Goal: Task Accomplishment & Management: Manage account settings

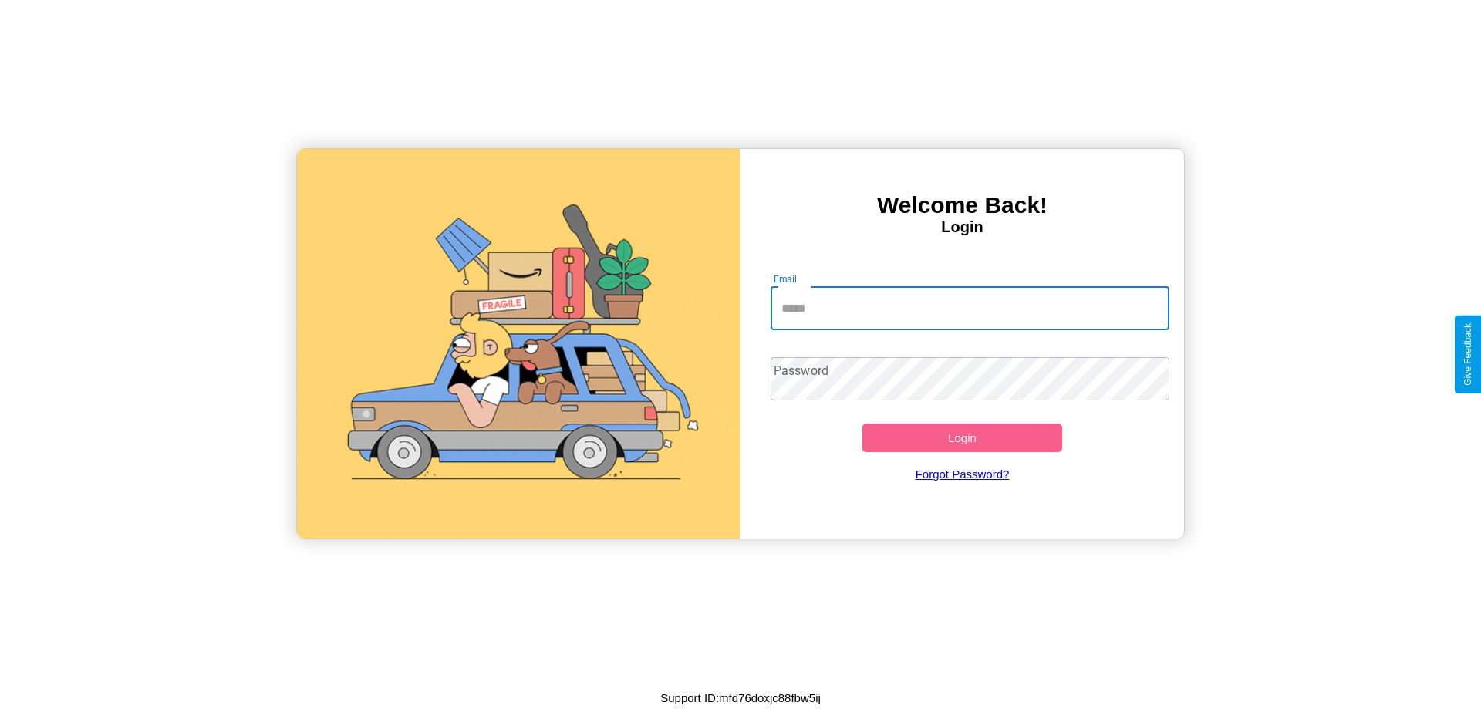
click at [970, 308] on input "Email" at bounding box center [971, 308] width 400 height 43
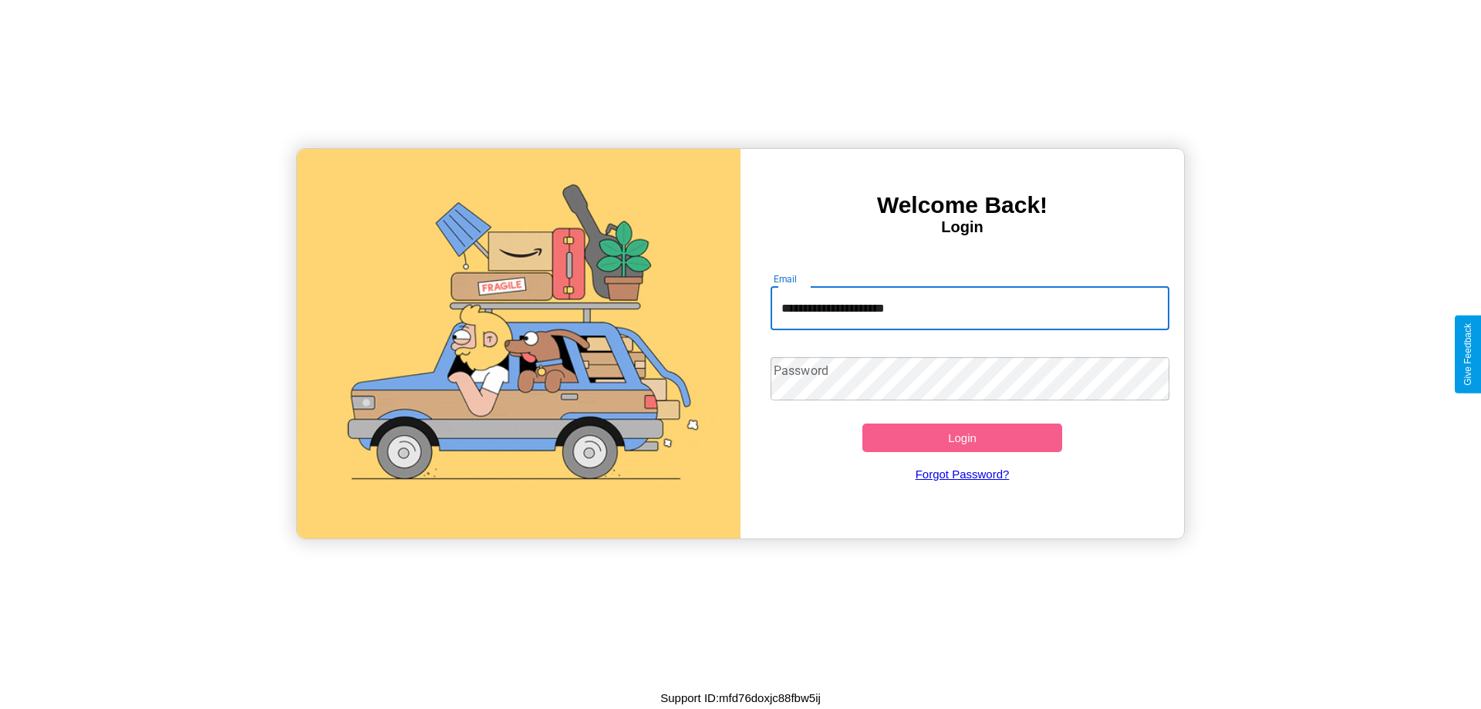
type input "**********"
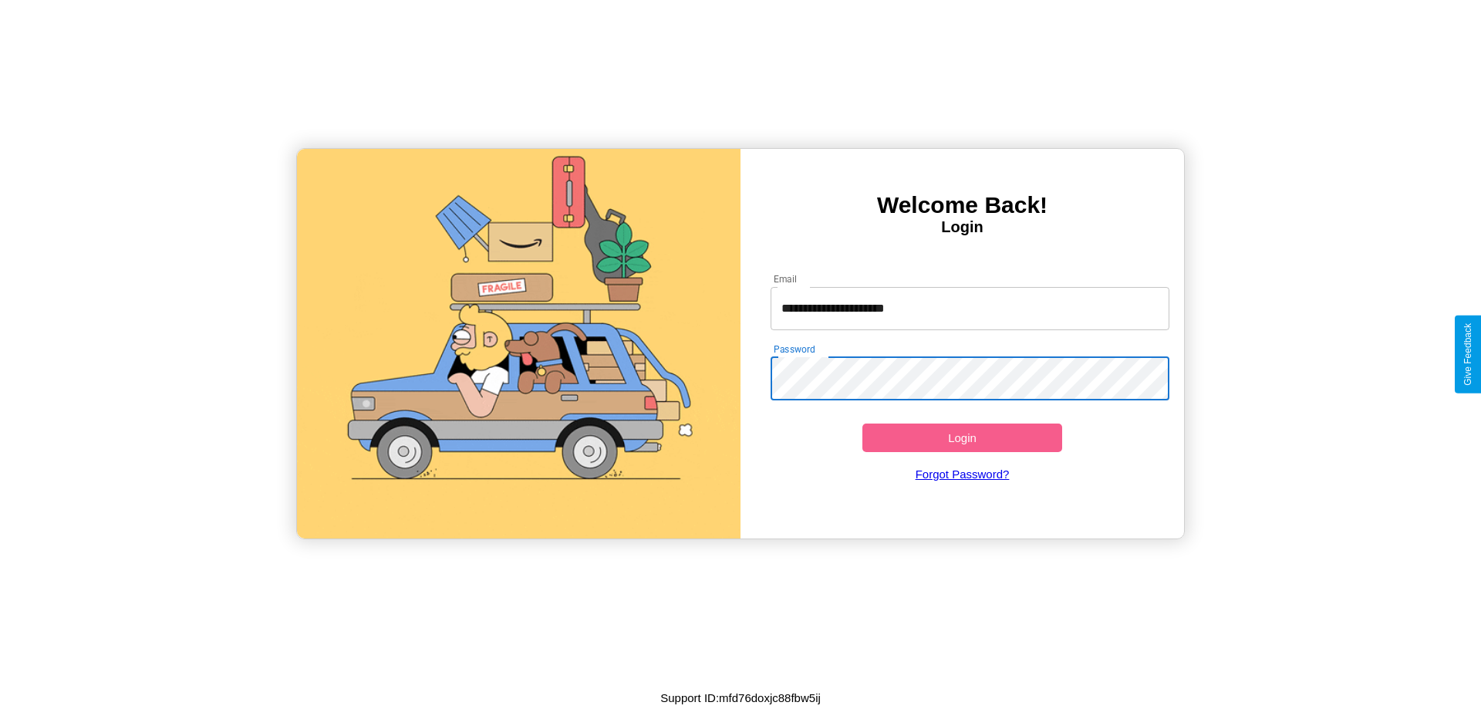
click at [962, 437] on button "Login" at bounding box center [962, 437] width 200 height 29
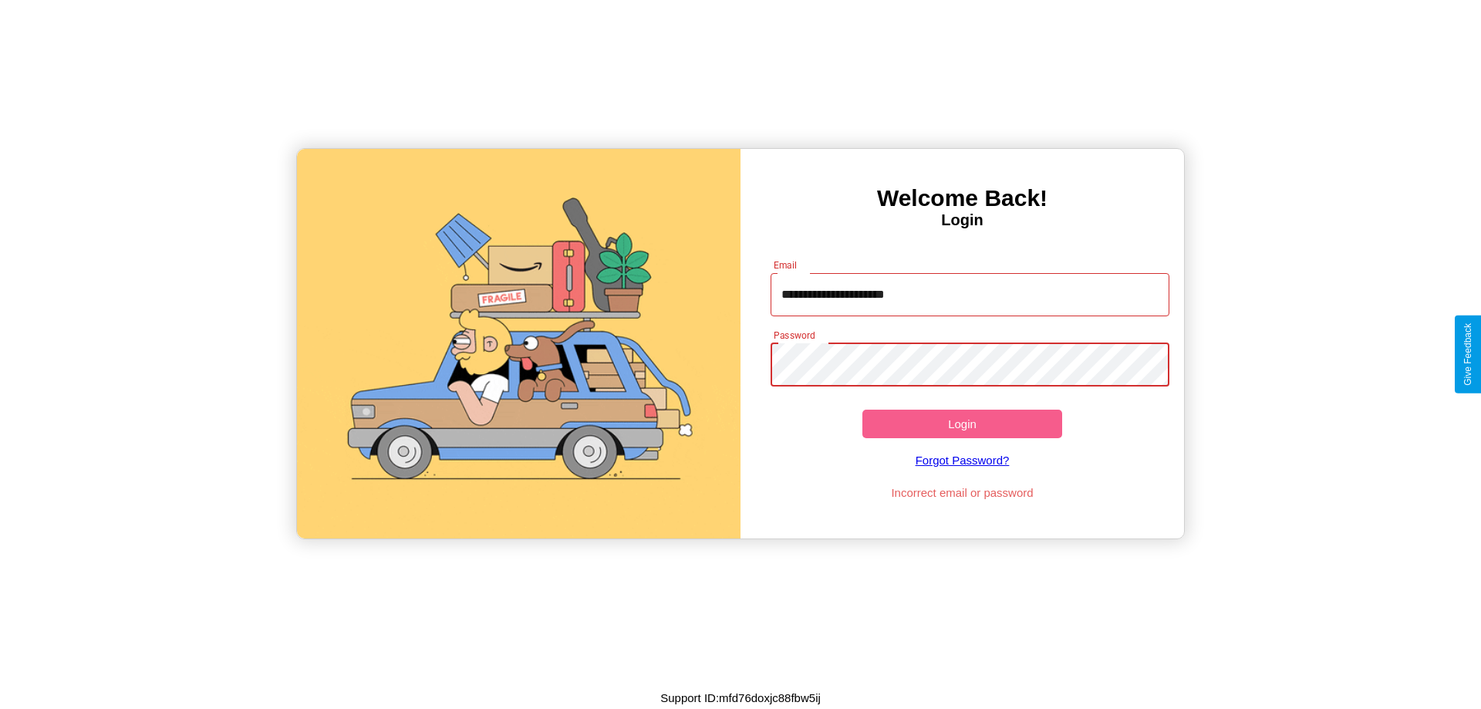
click at [962, 423] on button "Login" at bounding box center [962, 424] width 200 height 29
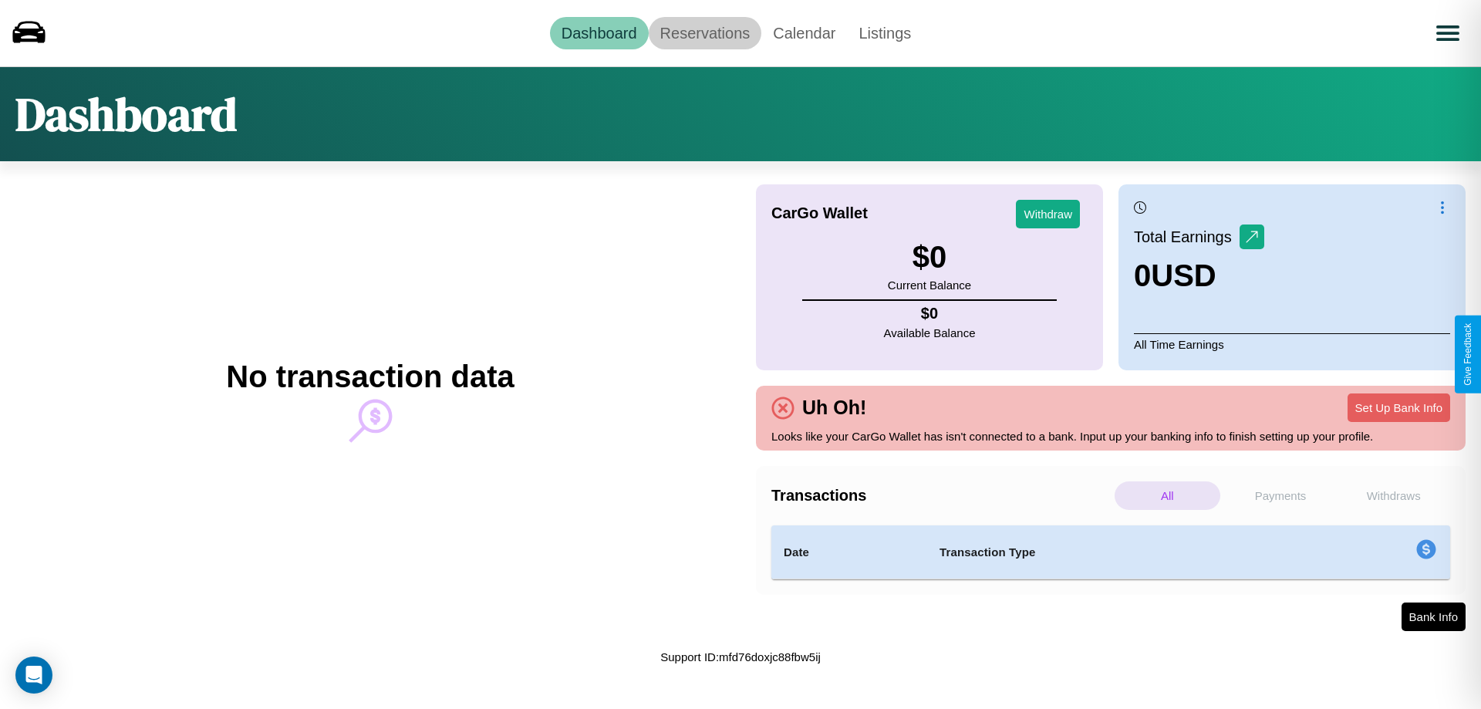
click at [704, 32] on link "Reservations" at bounding box center [705, 33] width 113 height 32
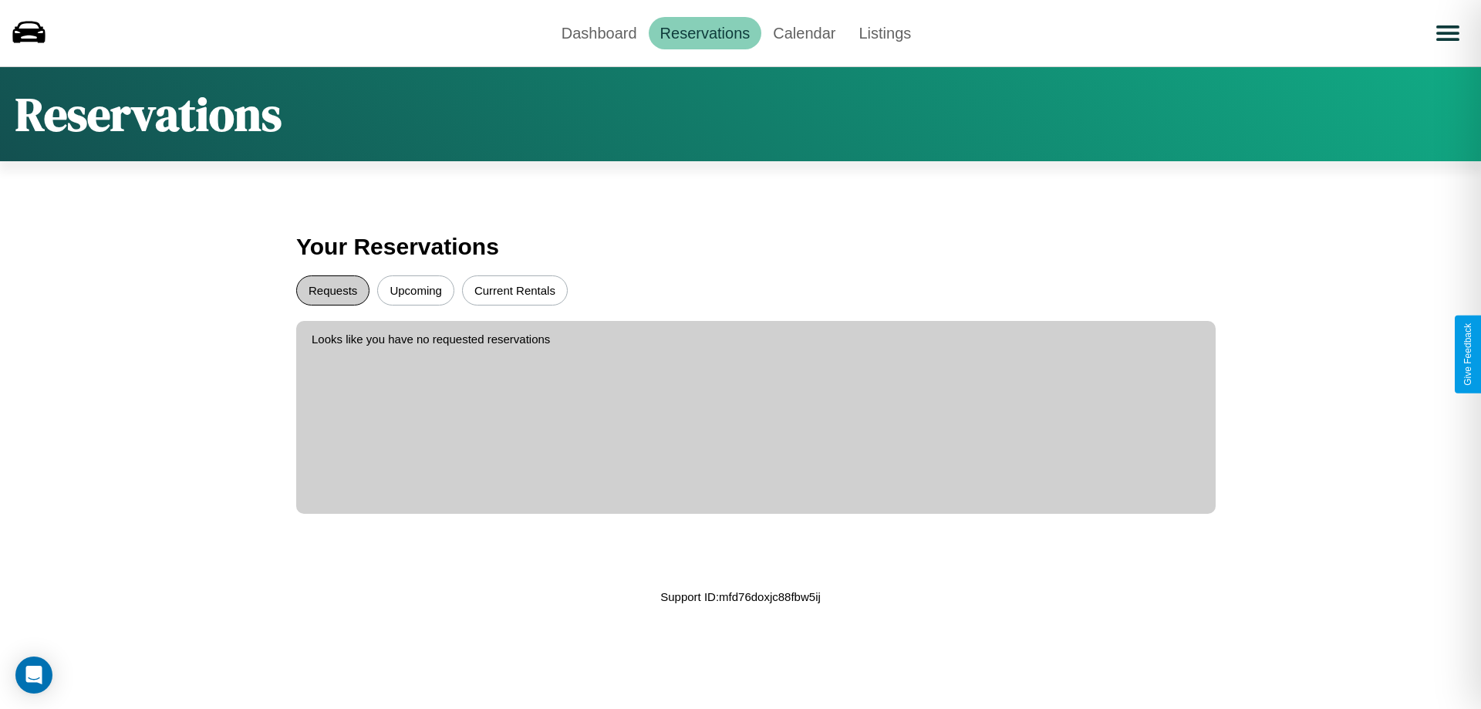
click at [332, 290] on button "Requests" at bounding box center [332, 290] width 73 height 30
click at [416, 290] on button "Upcoming" at bounding box center [415, 290] width 77 height 30
click at [599, 32] on link "Dashboard" at bounding box center [599, 33] width 99 height 32
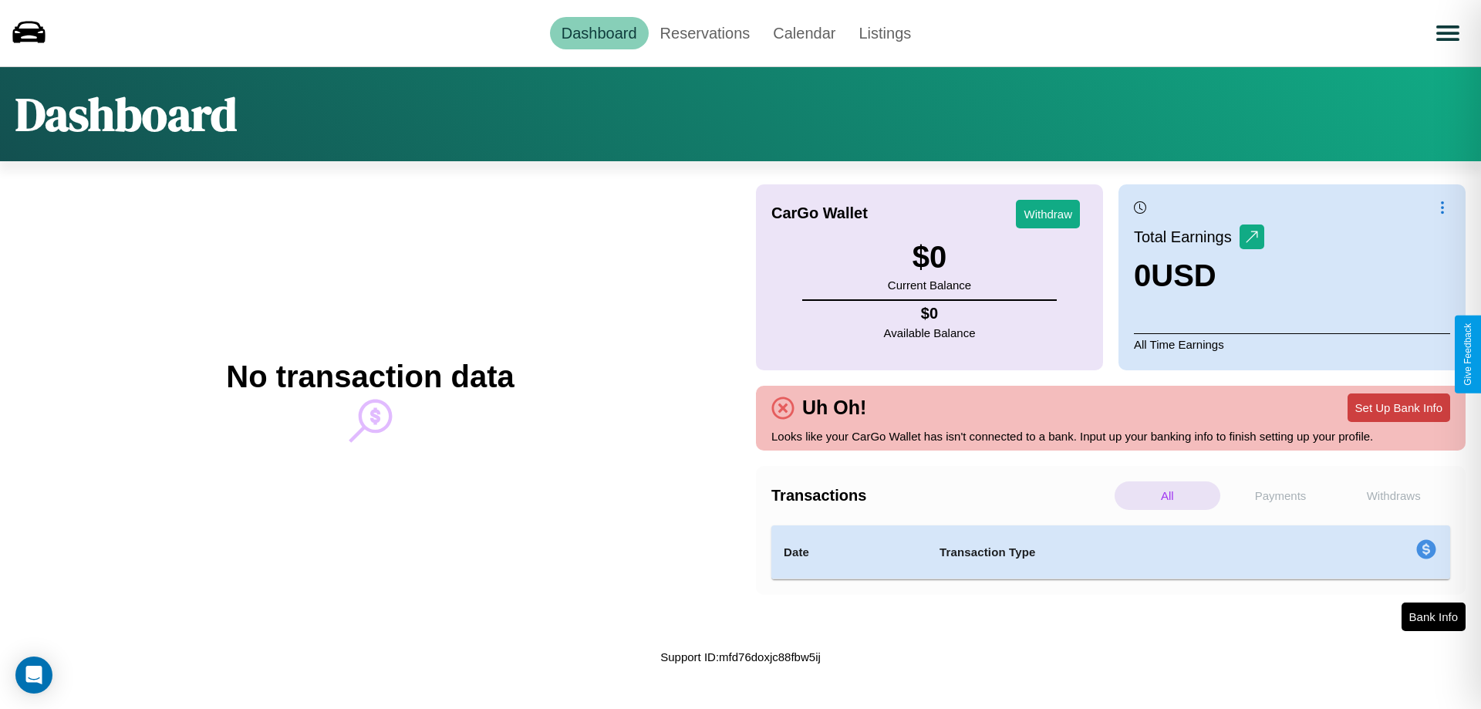
click at [1399, 407] on button "Set Up Bank Info" at bounding box center [1399, 407] width 103 height 29
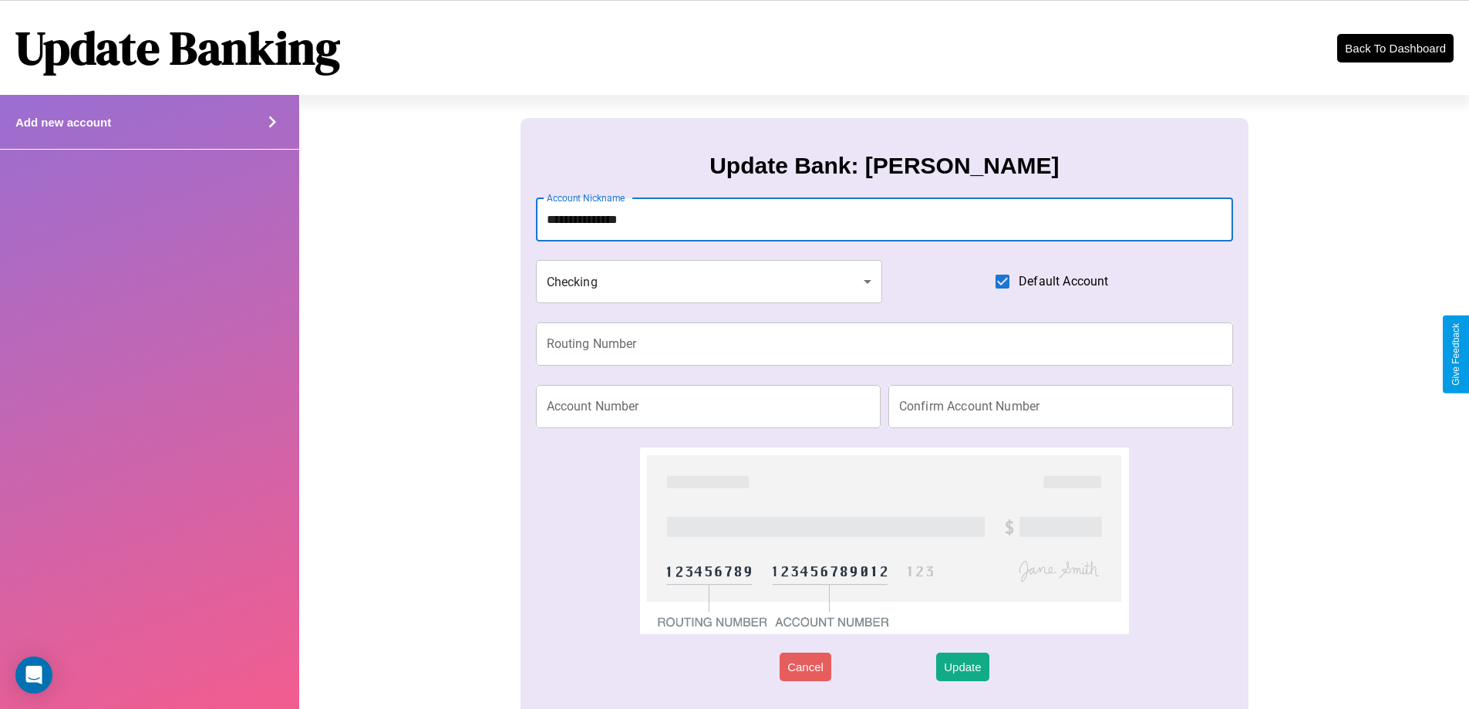
type input "**********"
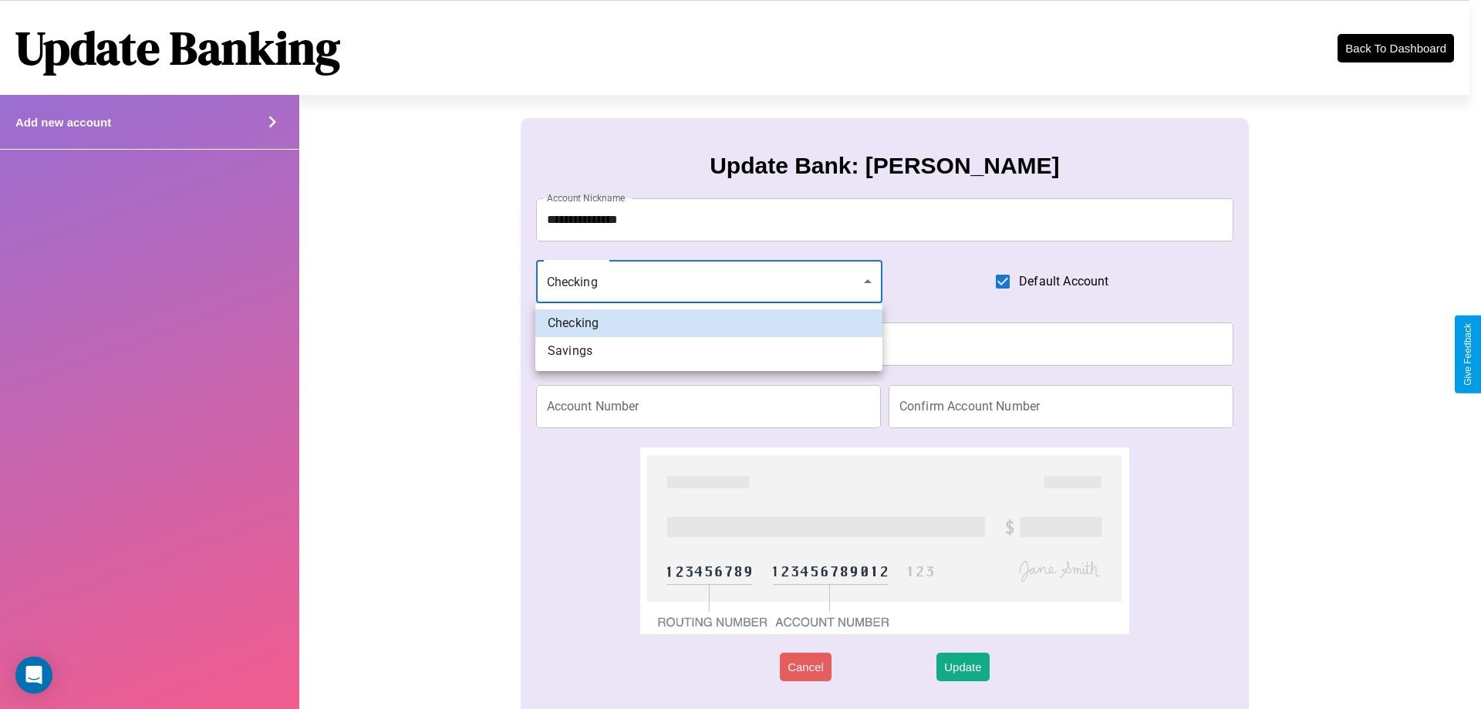
click at [709, 282] on div at bounding box center [740, 354] width 1481 height 709
